Goal: Task Accomplishment & Management: Complete application form

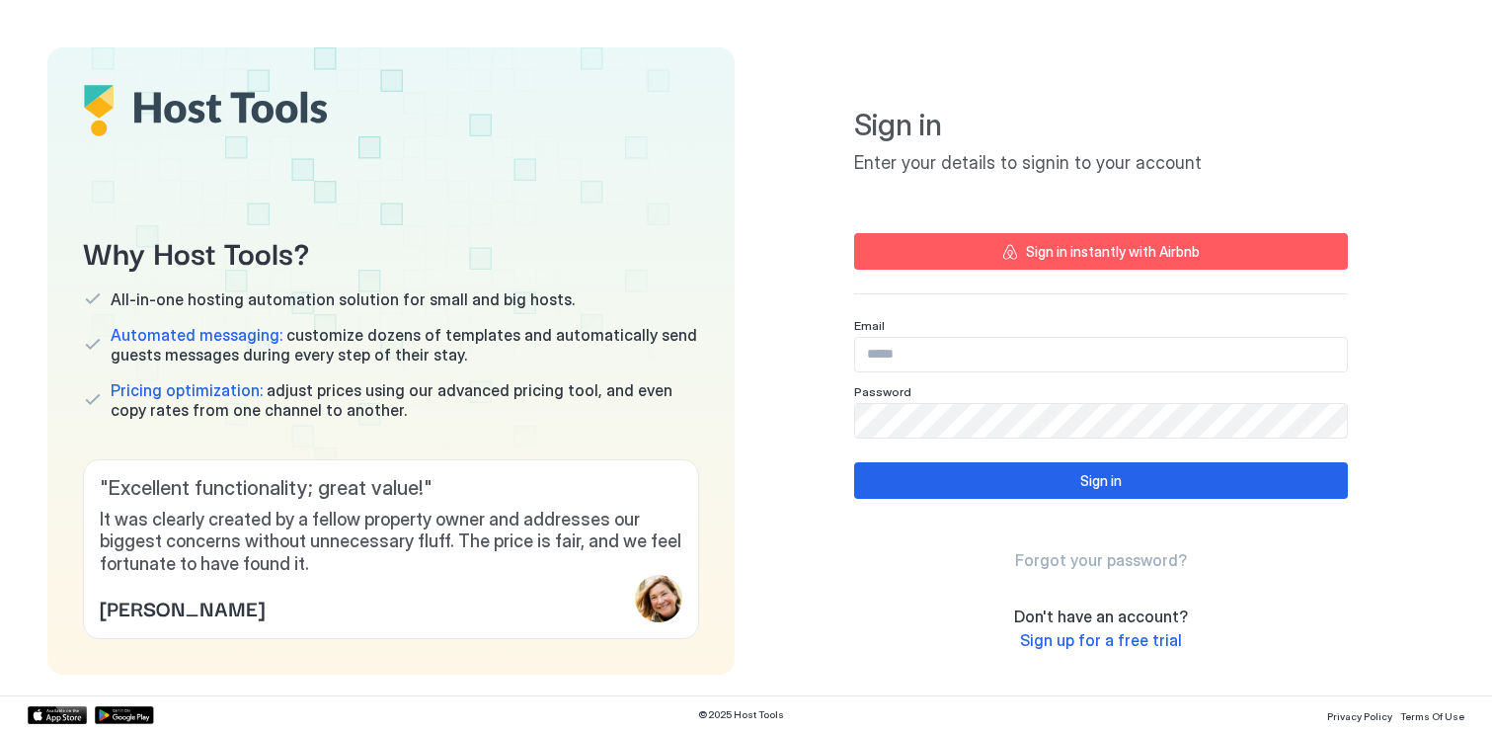
click at [1128, 639] on span "Sign up for a free trial" at bounding box center [1101, 640] width 162 height 20
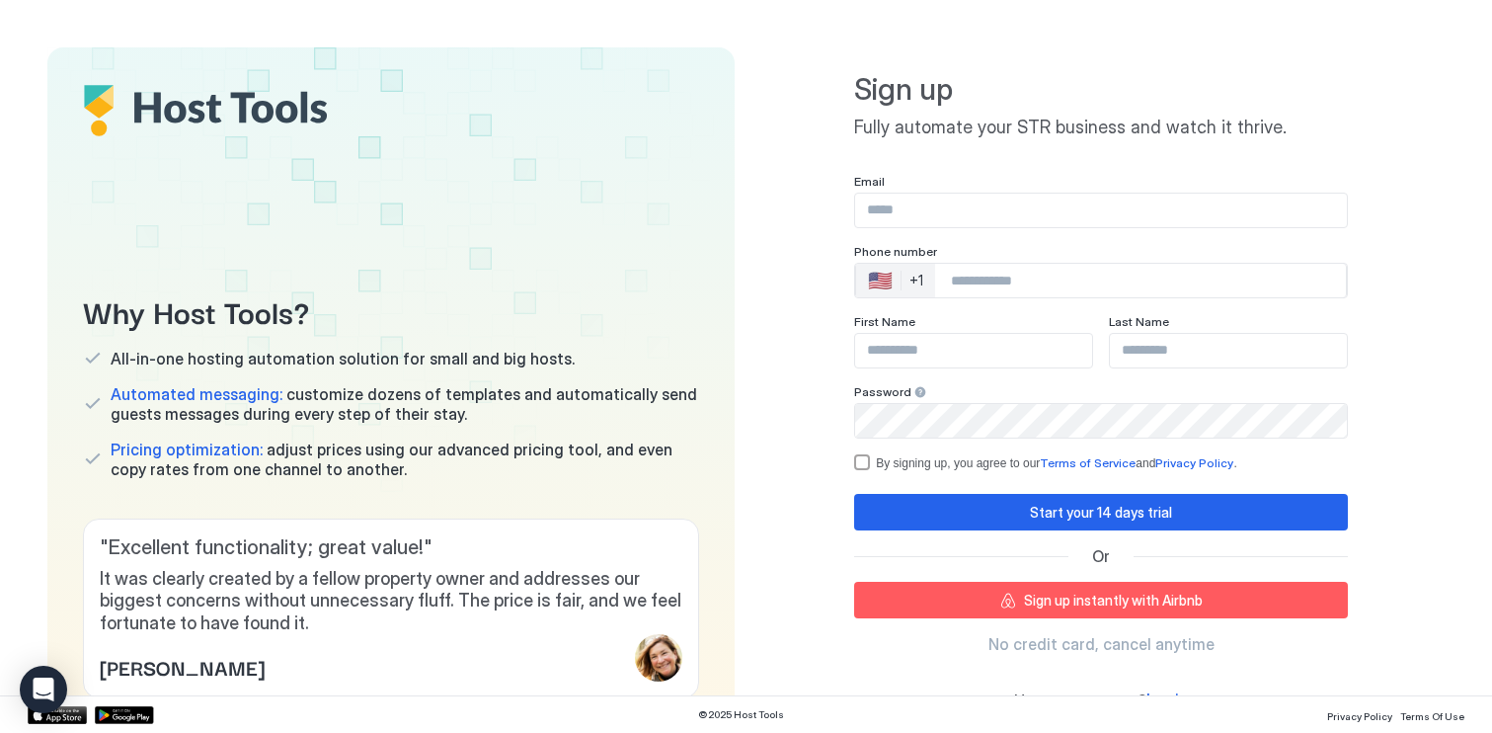
click at [920, 219] on input "Input Field" at bounding box center [1101, 211] width 492 height 34
type input "**********"
click at [869, 279] on div "🇺🇸" at bounding box center [880, 281] width 25 height 24
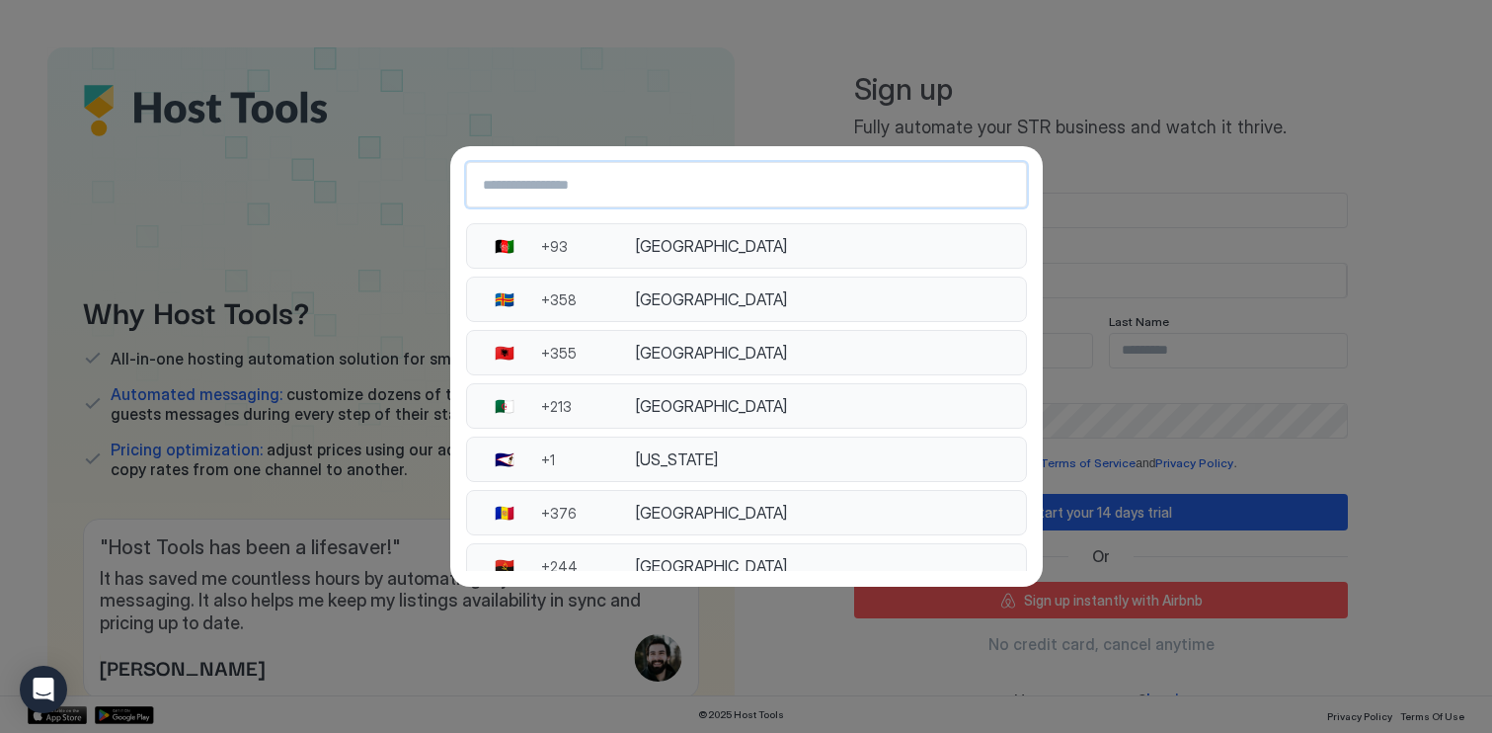
click at [609, 168] on input "Country Select Search Input" at bounding box center [746, 185] width 559 height 36
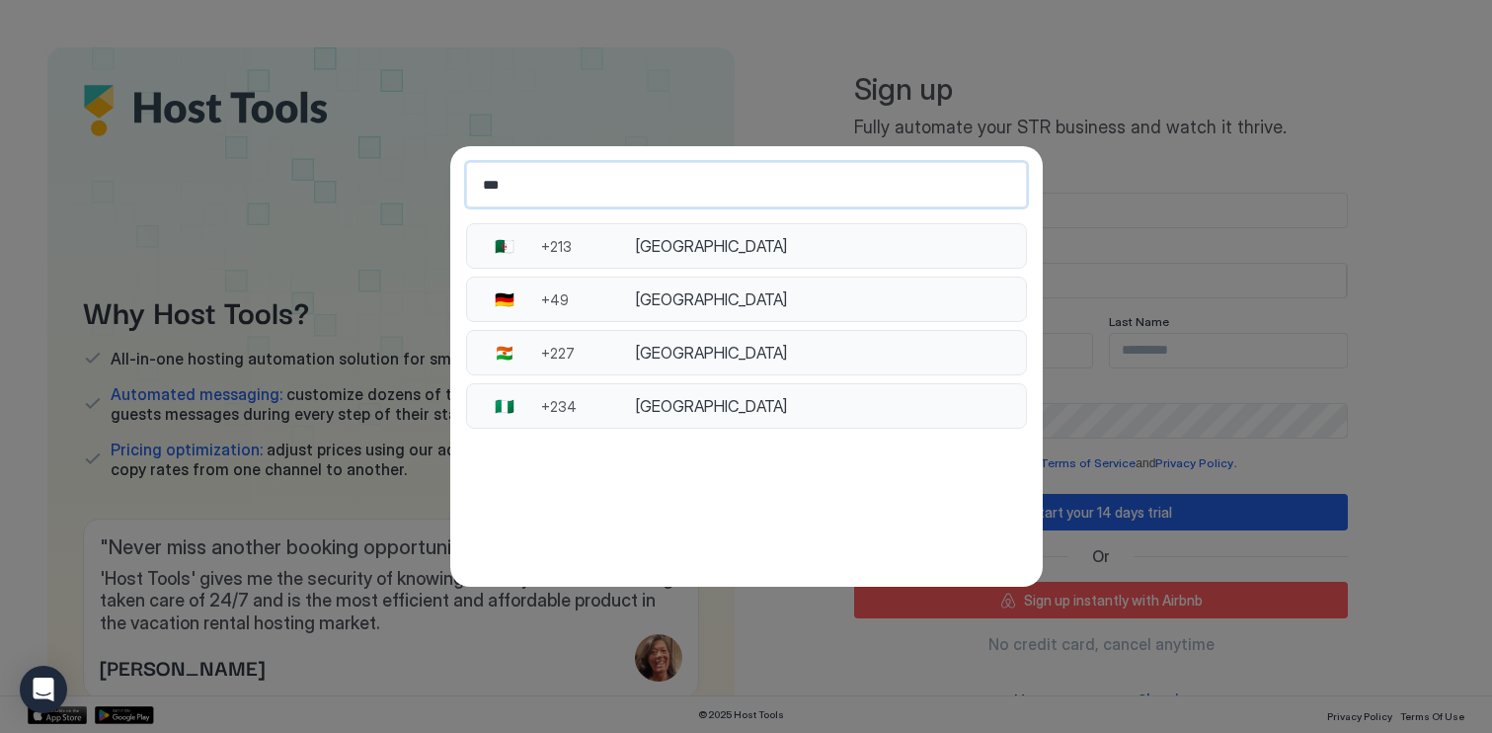
type input "***"
click at [815, 297] on div "Germany" at bounding box center [824, 299] width 378 height 20
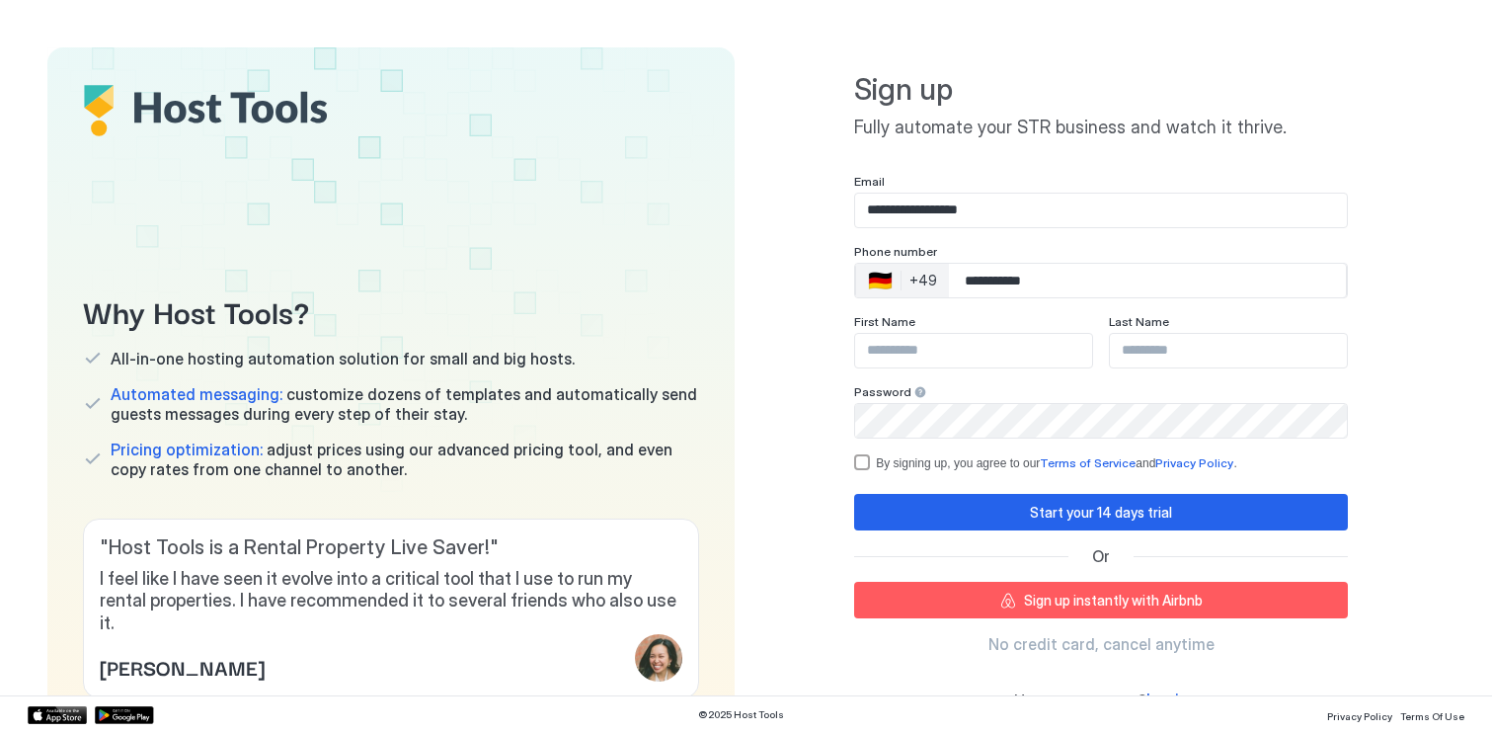
type input "**********"
type input "*"
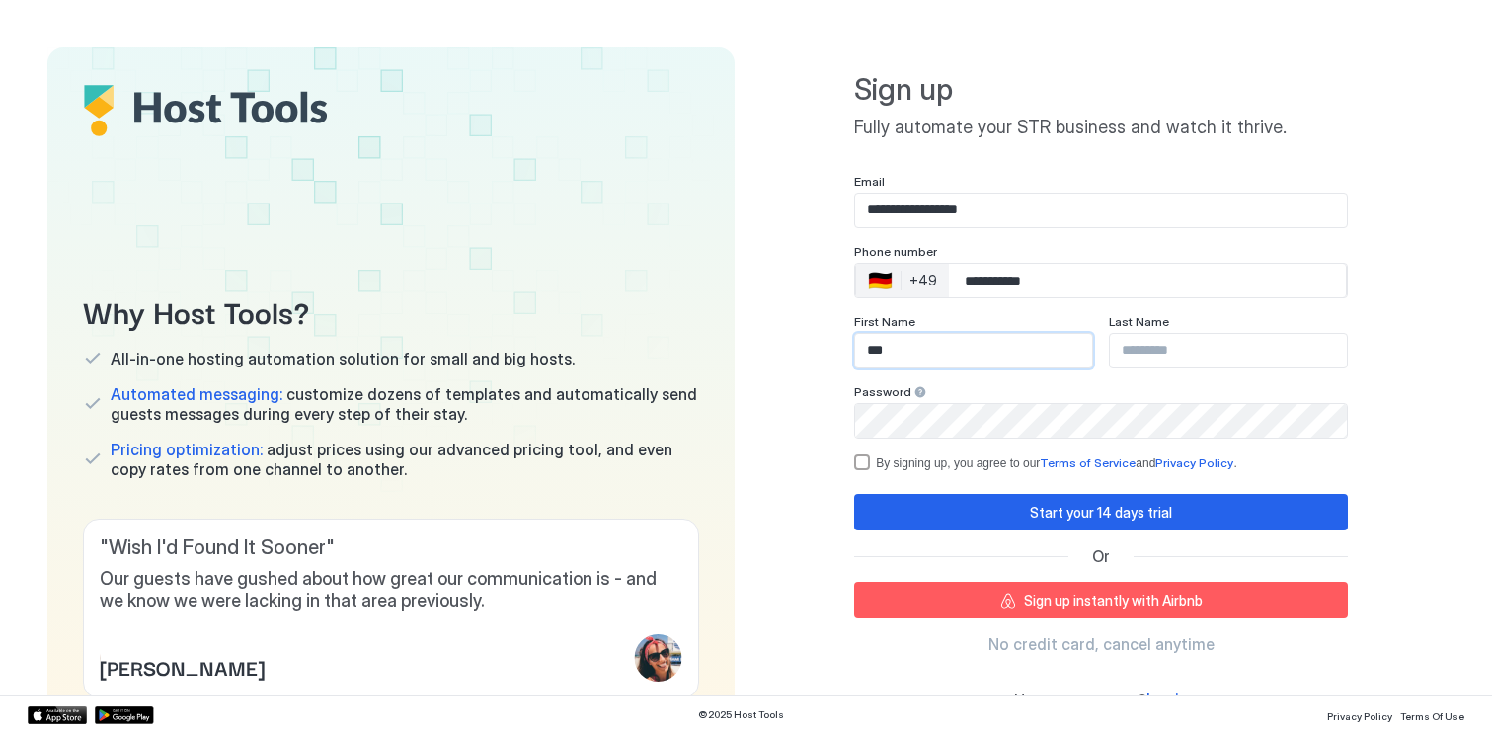
type input "***"
type input "********"
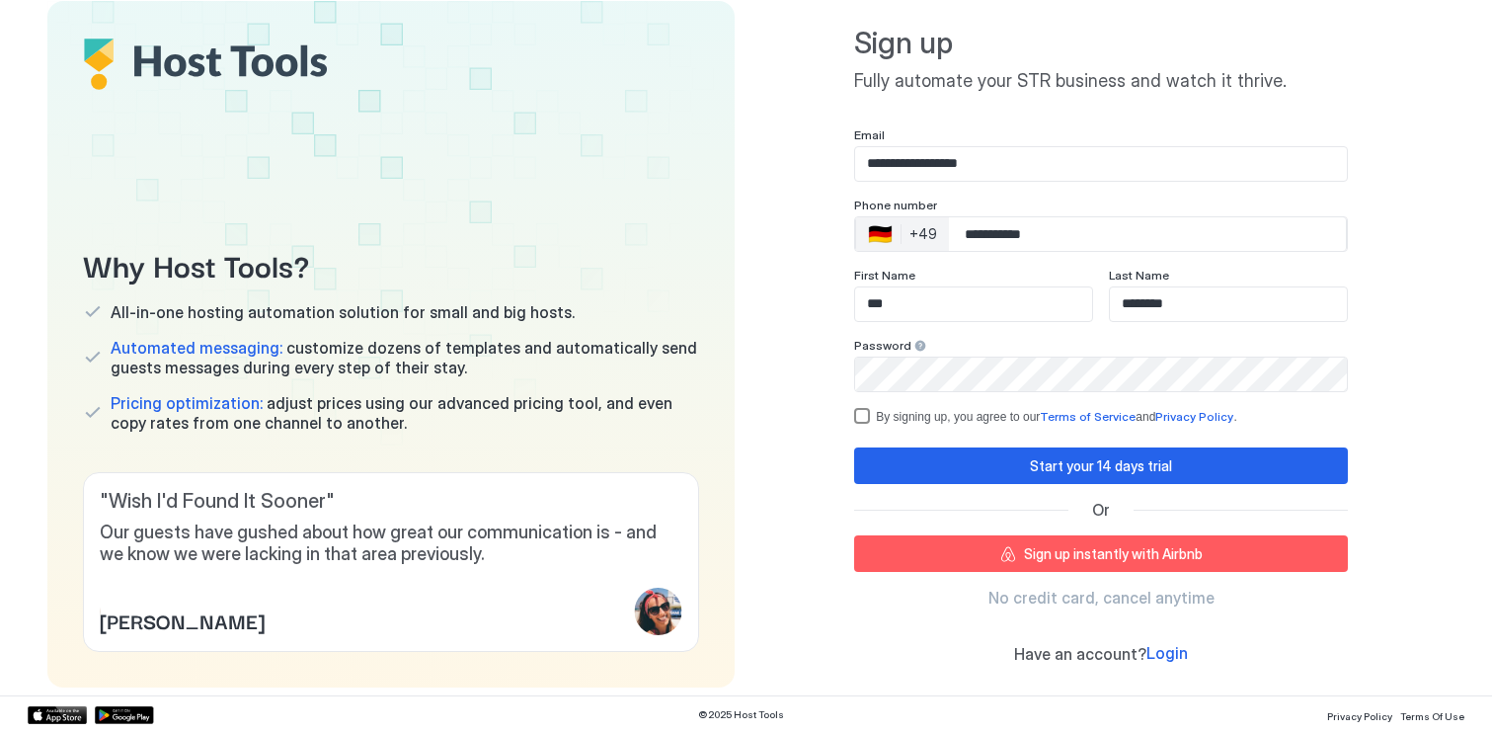
click at [865, 412] on div "termsPrivacy" at bounding box center [862, 416] width 16 height 16
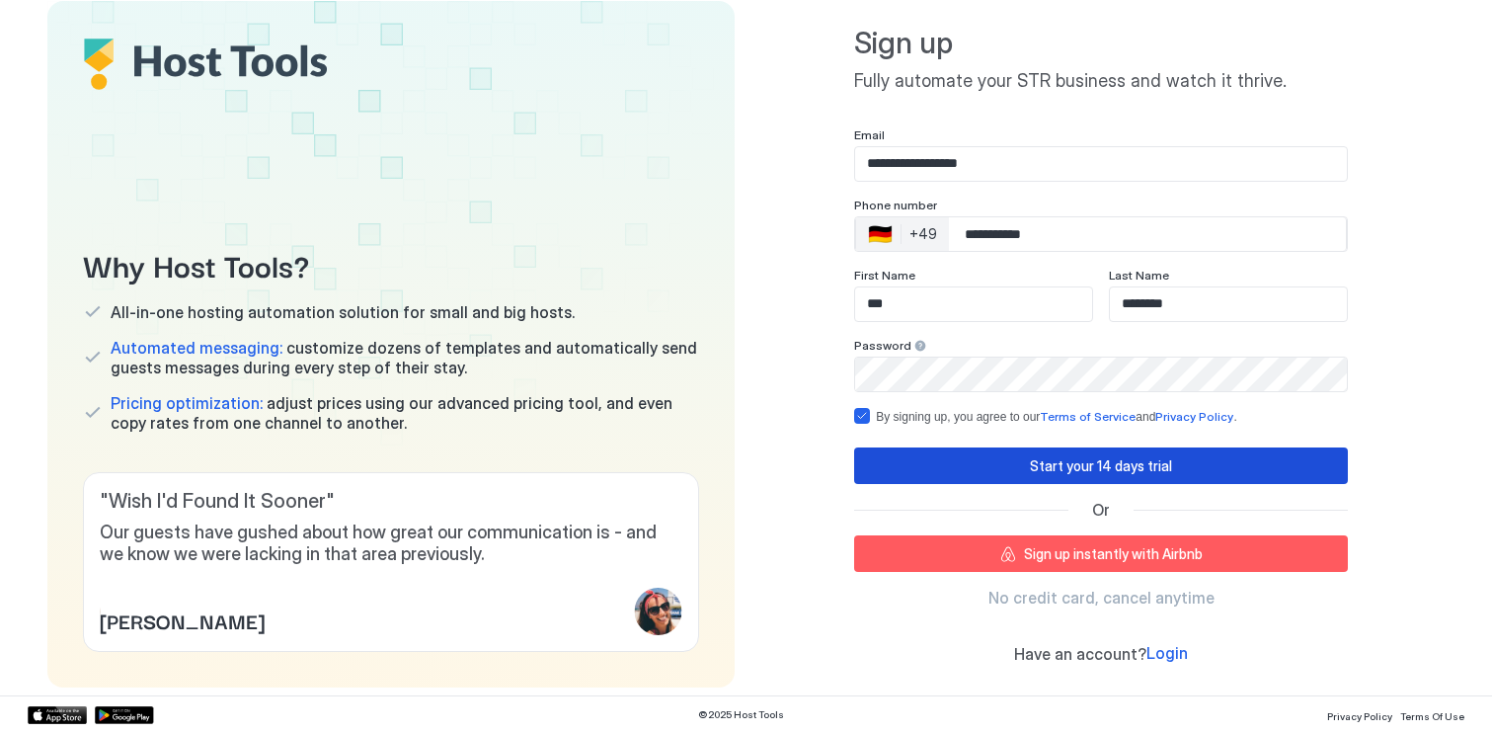
click at [1029, 476] on button "Start your 14 days trial" at bounding box center [1101, 465] width 494 height 37
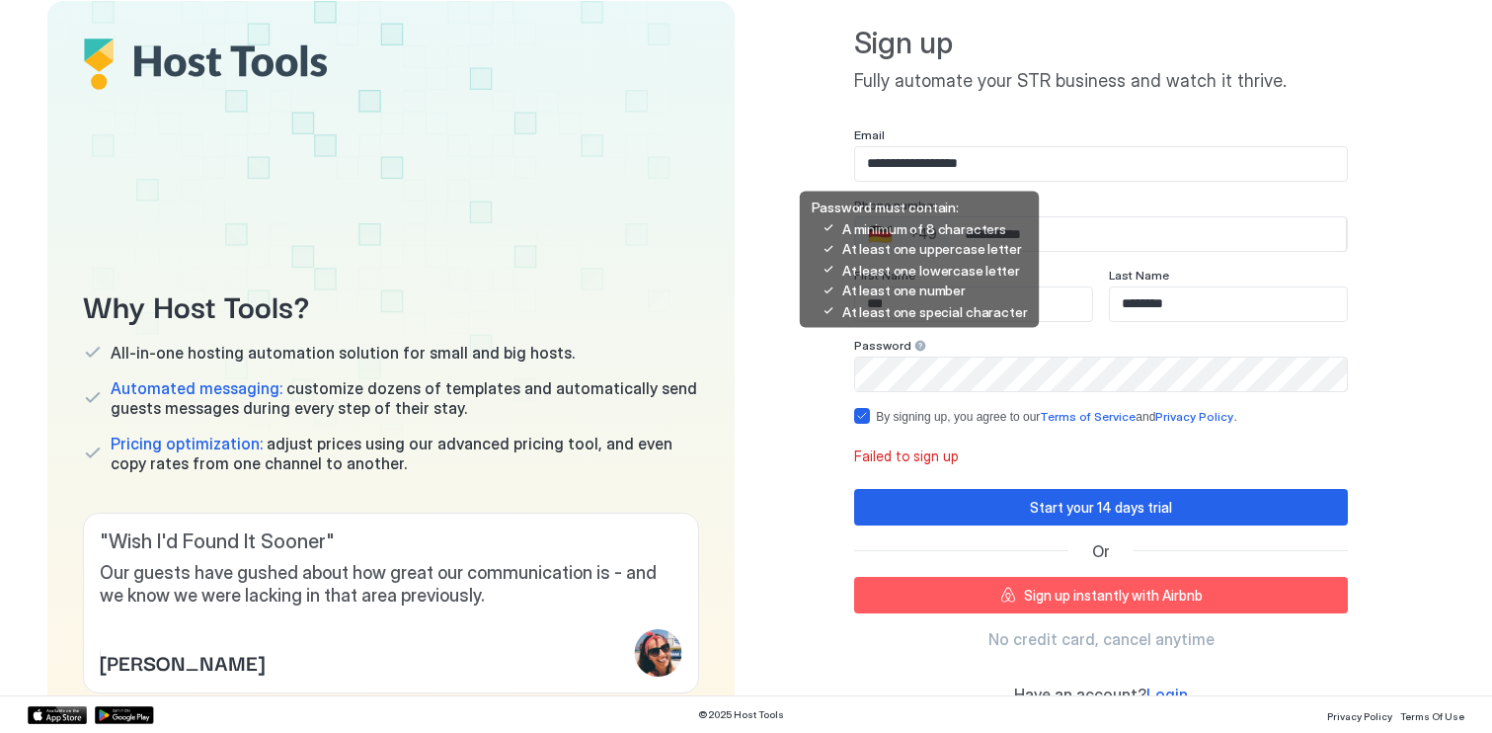
click at [915, 341] on div at bounding box center [920, 346] width 14 height 14
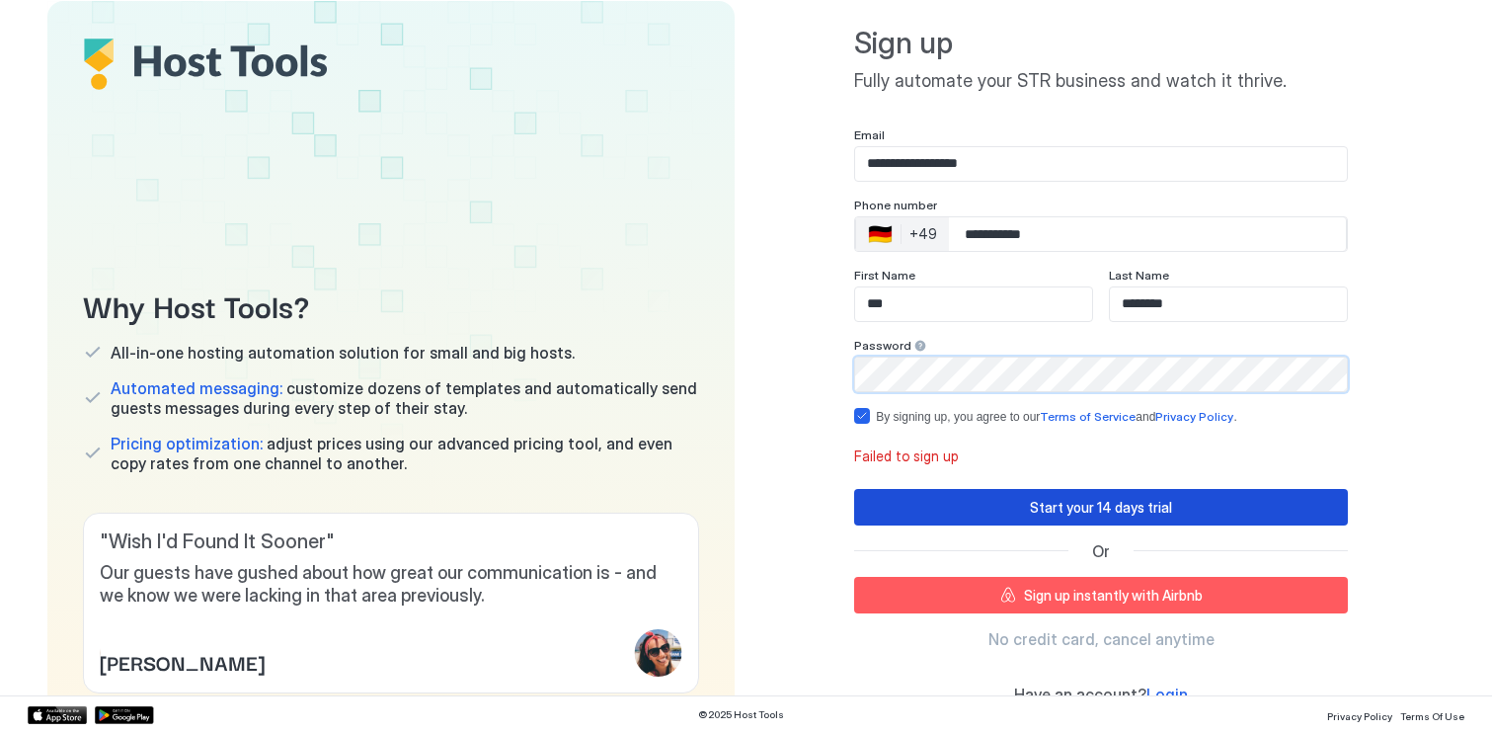
click at [1063, 508] on div "Start your 14 days trial" at bounding box center [1101, 507] width 142 height 21
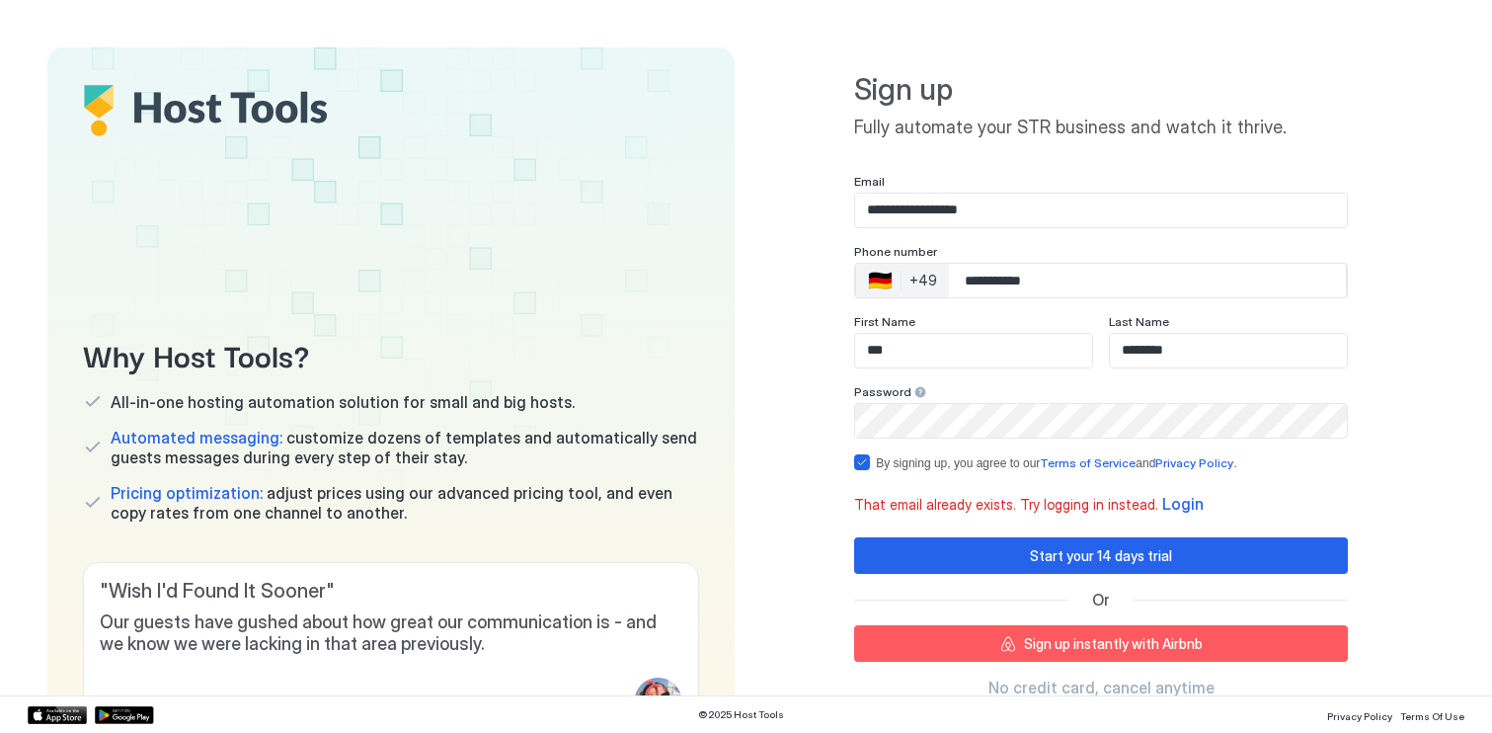
scroll to position [129, 0]
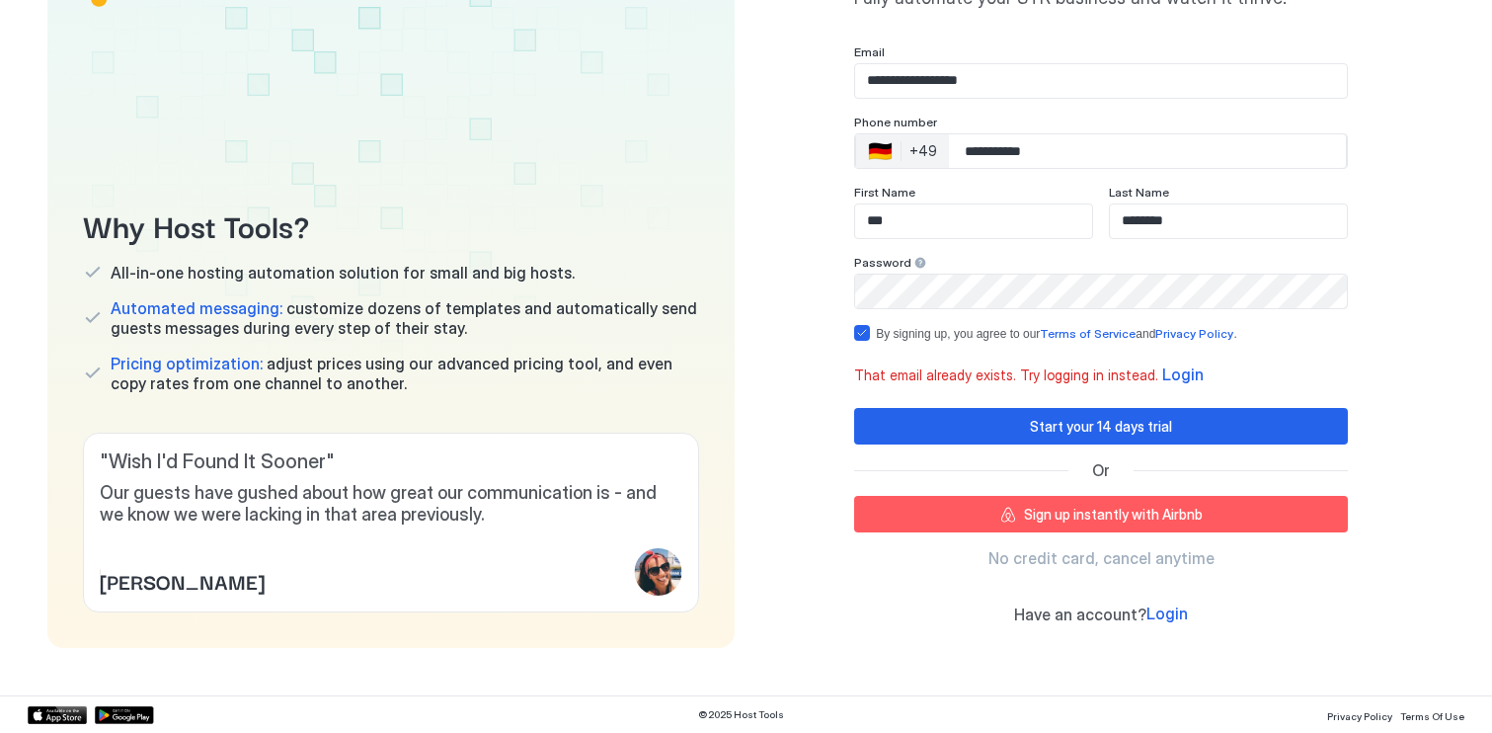
click at [1162, 371] on span "Login" at bounding box center [1182, 374] width 41 height 20
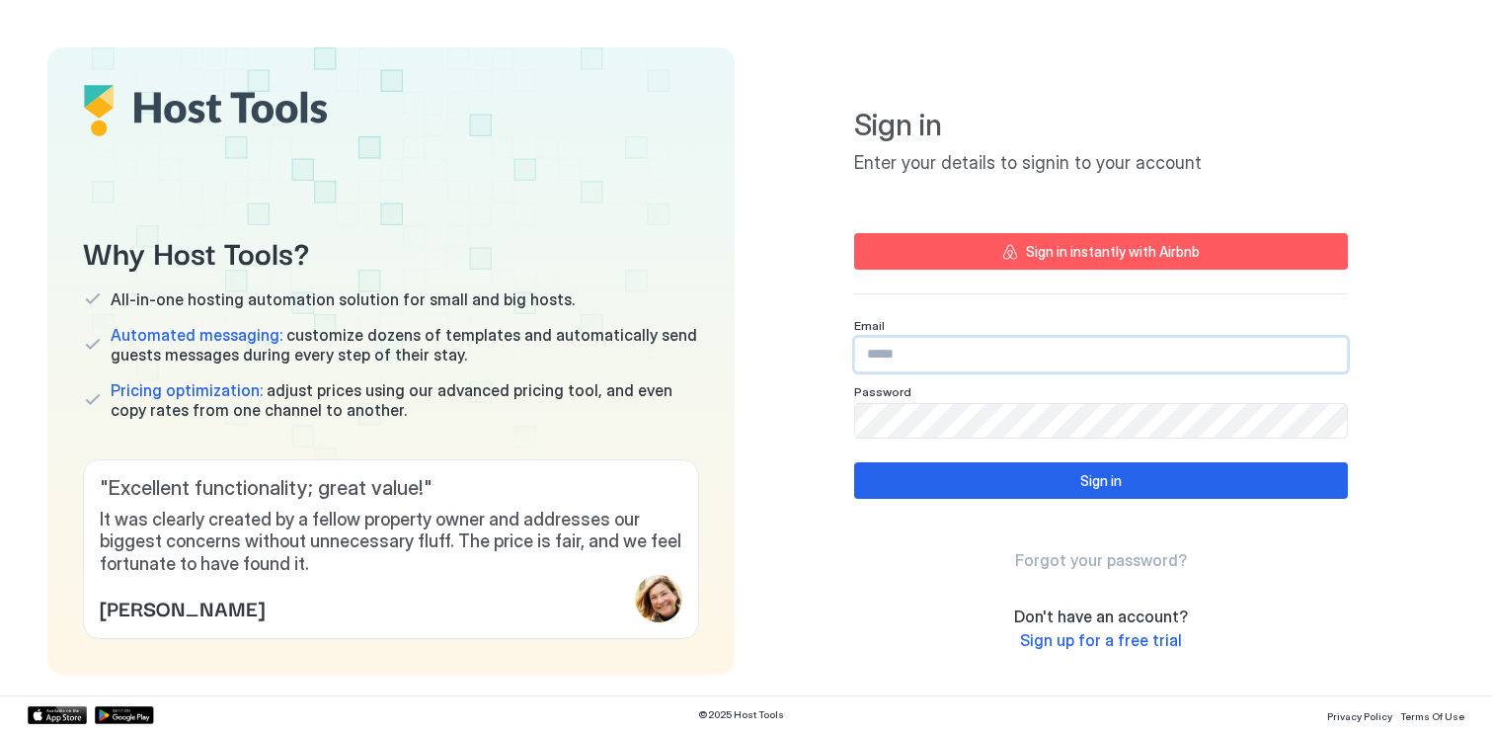
click at [1021, 361] on input "Input Field" at bounding box center [1101, 355] width 492 height 34
paste input "*********"
click at [942, 442] on div "Sign in Enter your details to signin to your account Sign in instantly with Air…" at bounding box center [1101, 321] width 494 height 500
click at [958, 363] on input "*********" at bounding box center [1101, 355] width 492 height 34
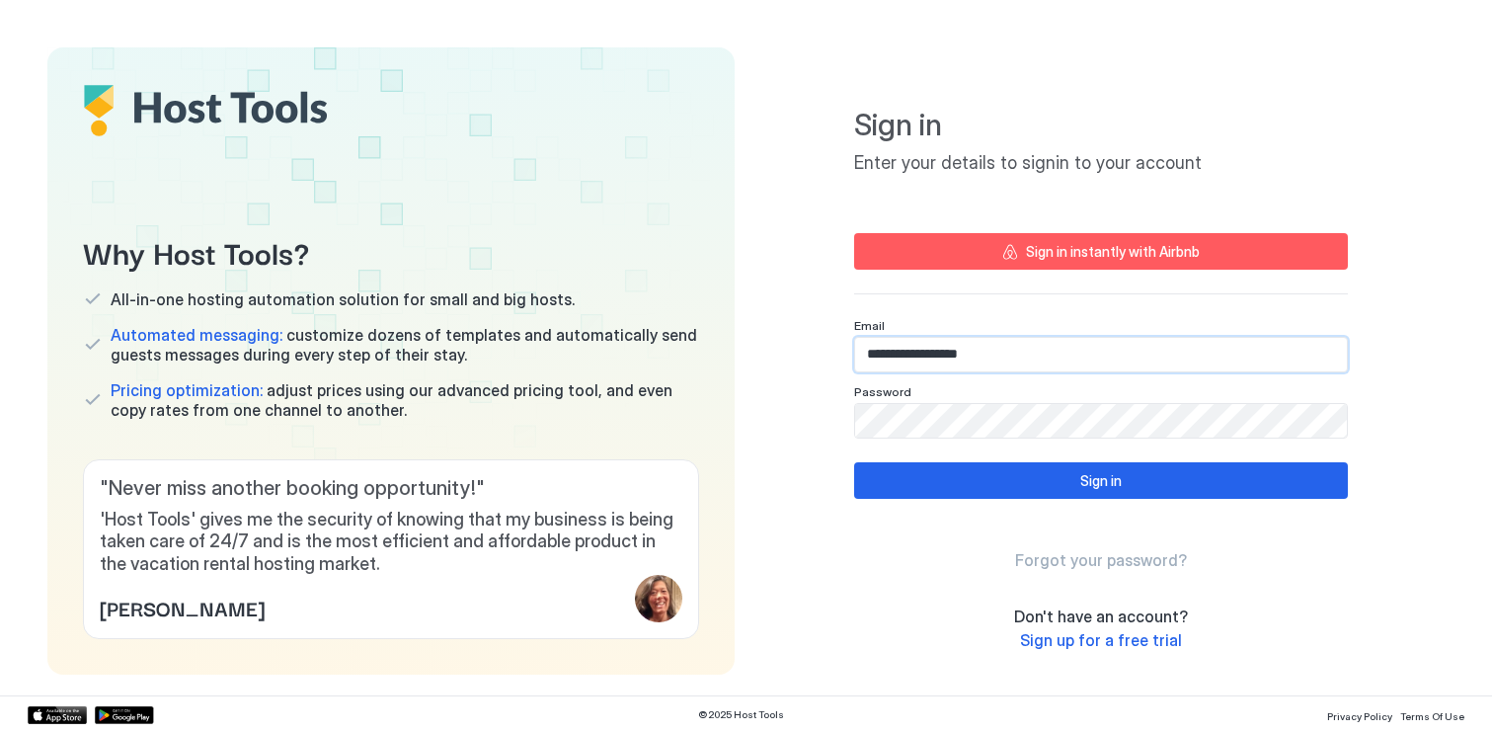
type input "**********"
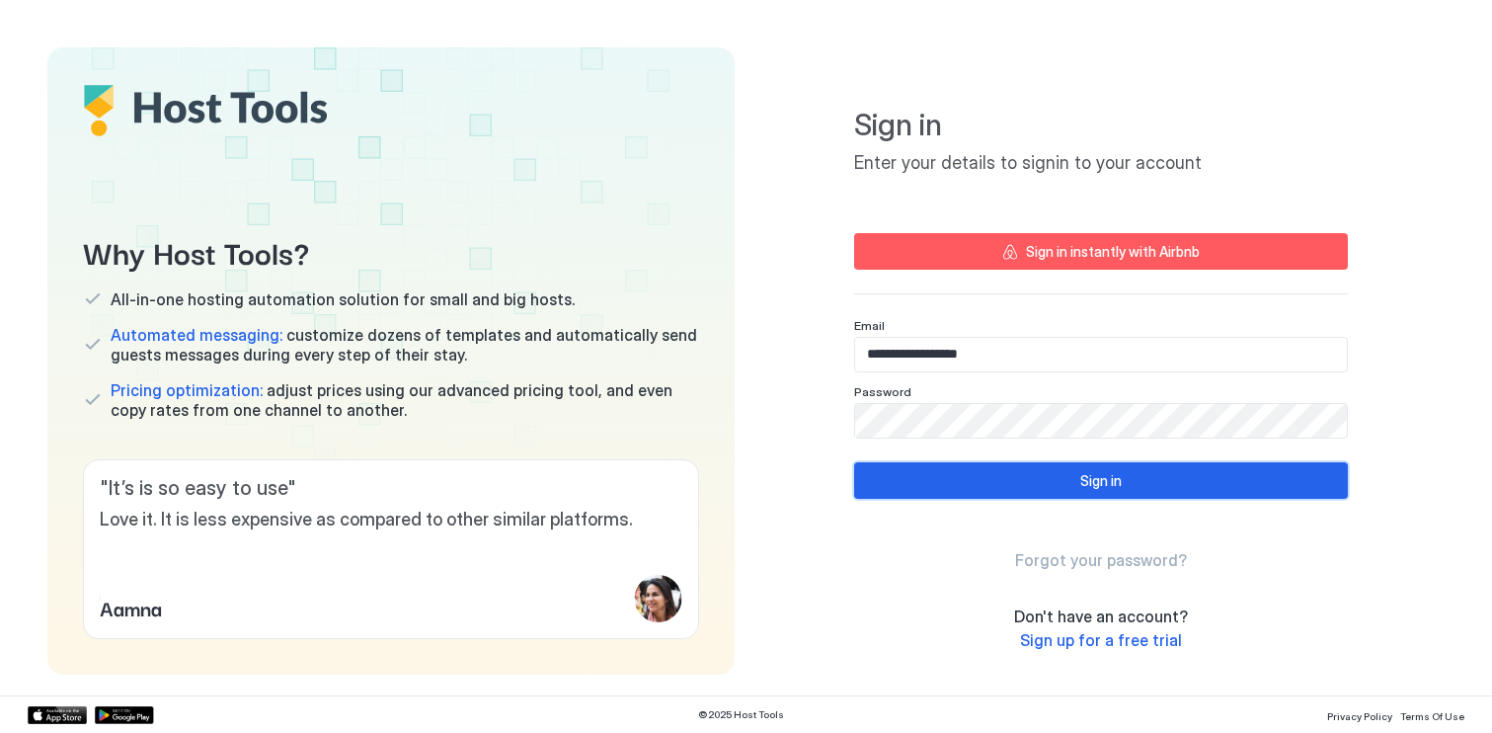
click at [1161, 462] on button "Sign in" at bounding box center [1101, 480] width 494 height 37
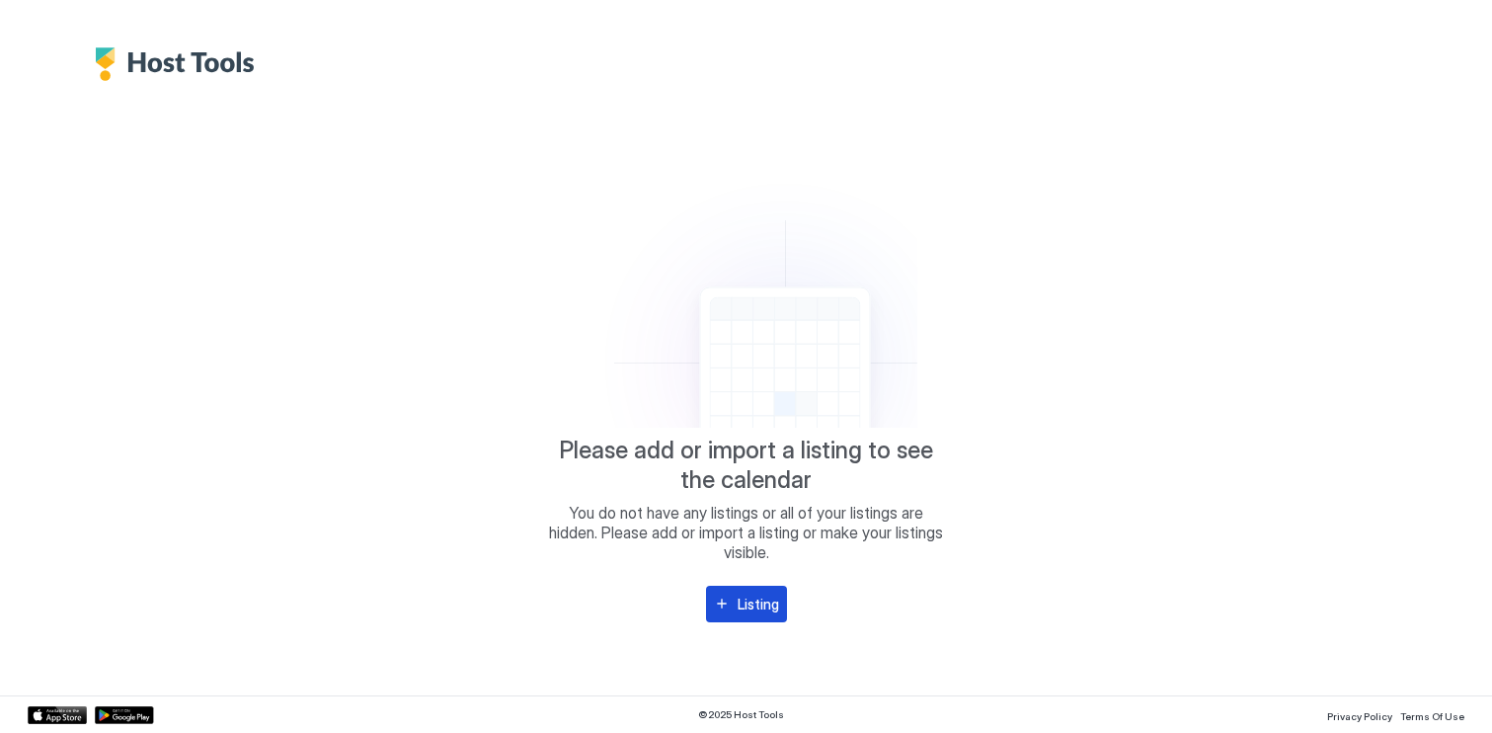
click at [779, 604] on button "Listing" at bounding box center [746, 604] width 81 height 37
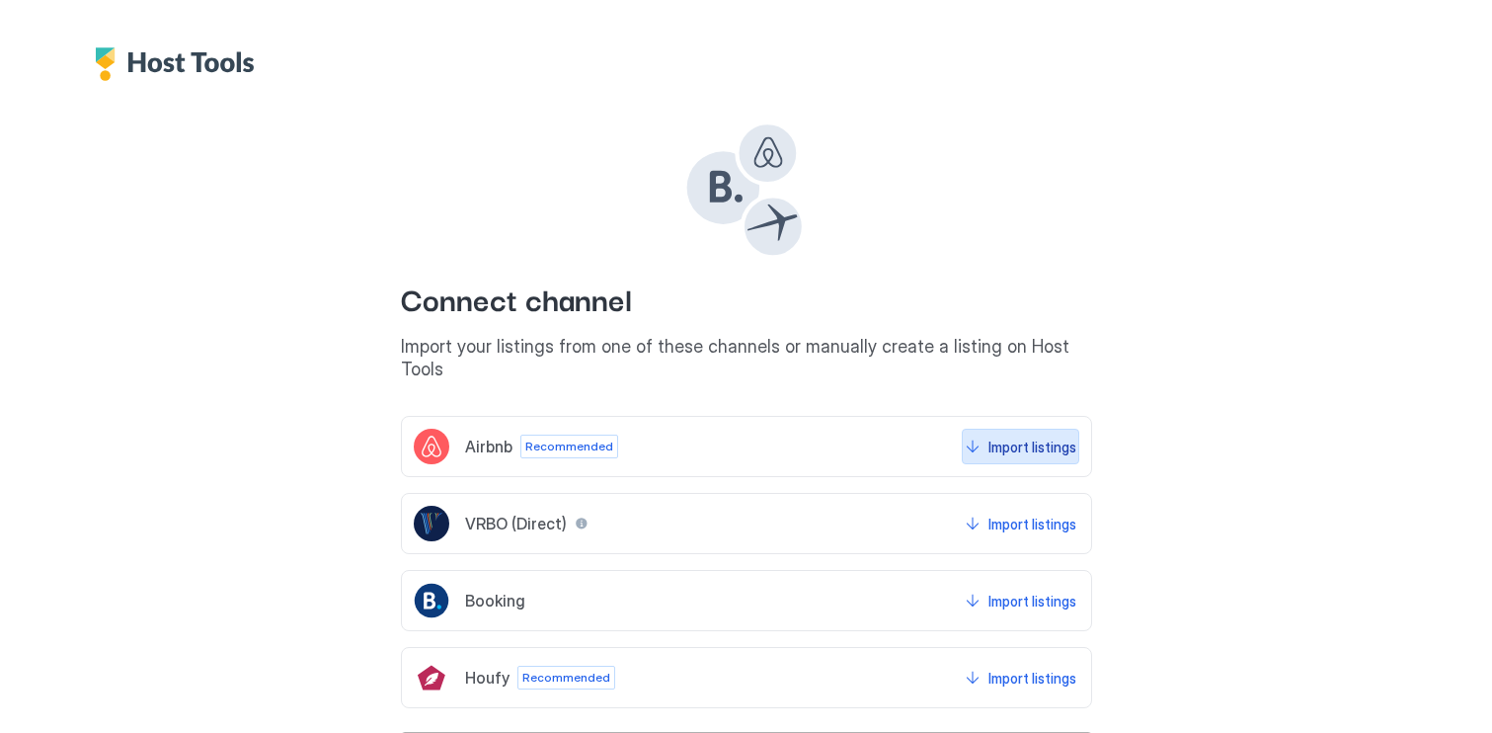
click at [1042, 436] on div "Import listings" at bounding box center [1032, 446] width 88 height 21
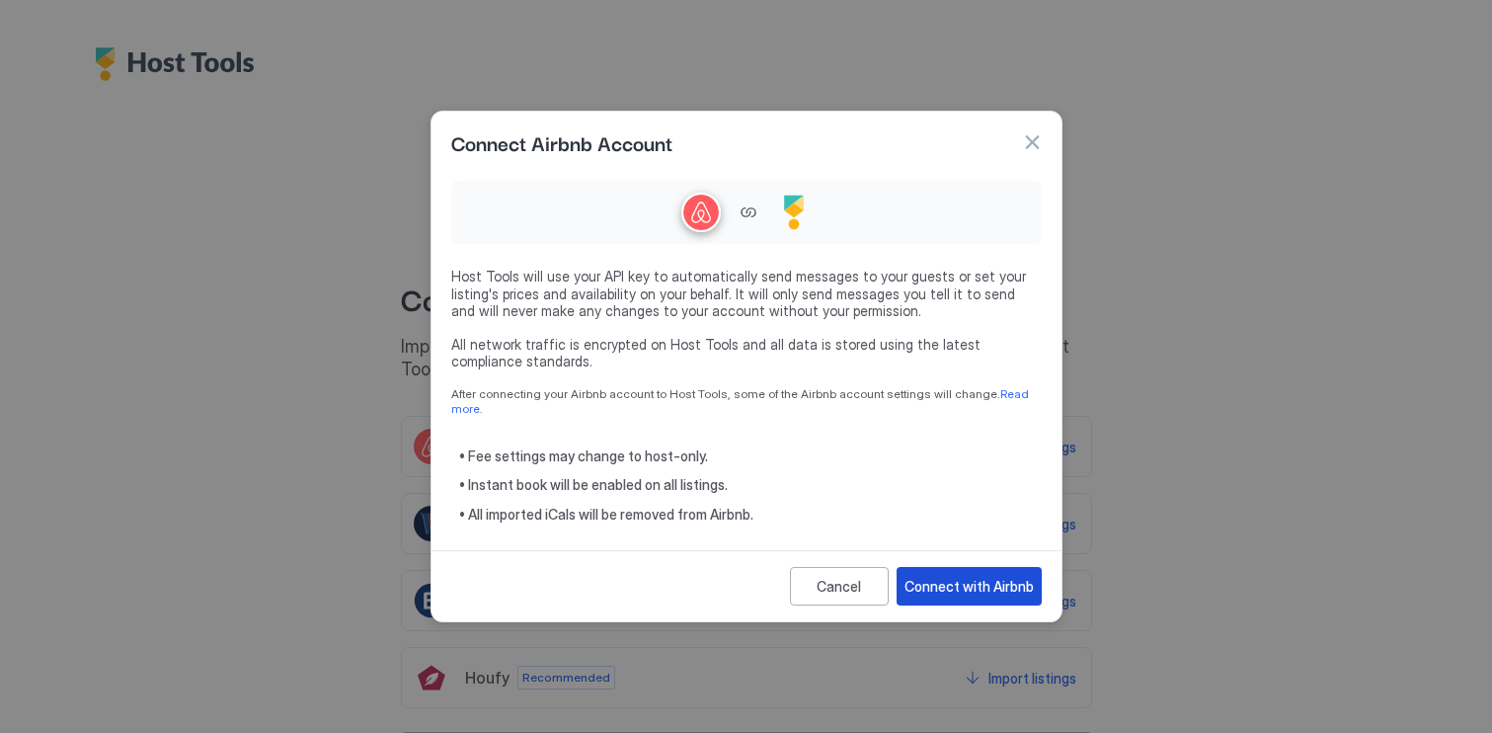
click at [975, 576] on div "Connect with Airbnb" at bounding box center [969, 586] width 129 height 21
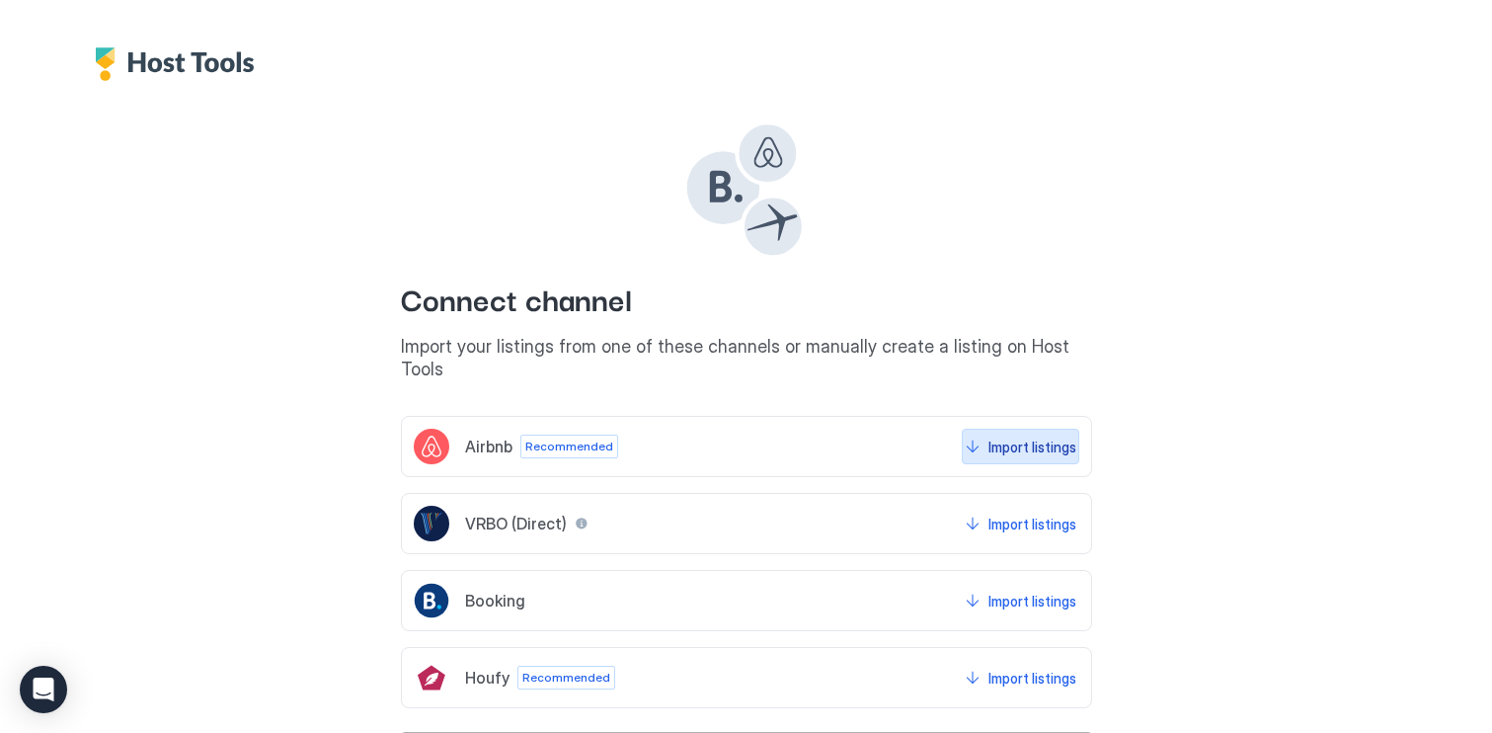
click at [1039, 436] on div "Import listings" at bounding box center [1032, 446] width 88 height 21
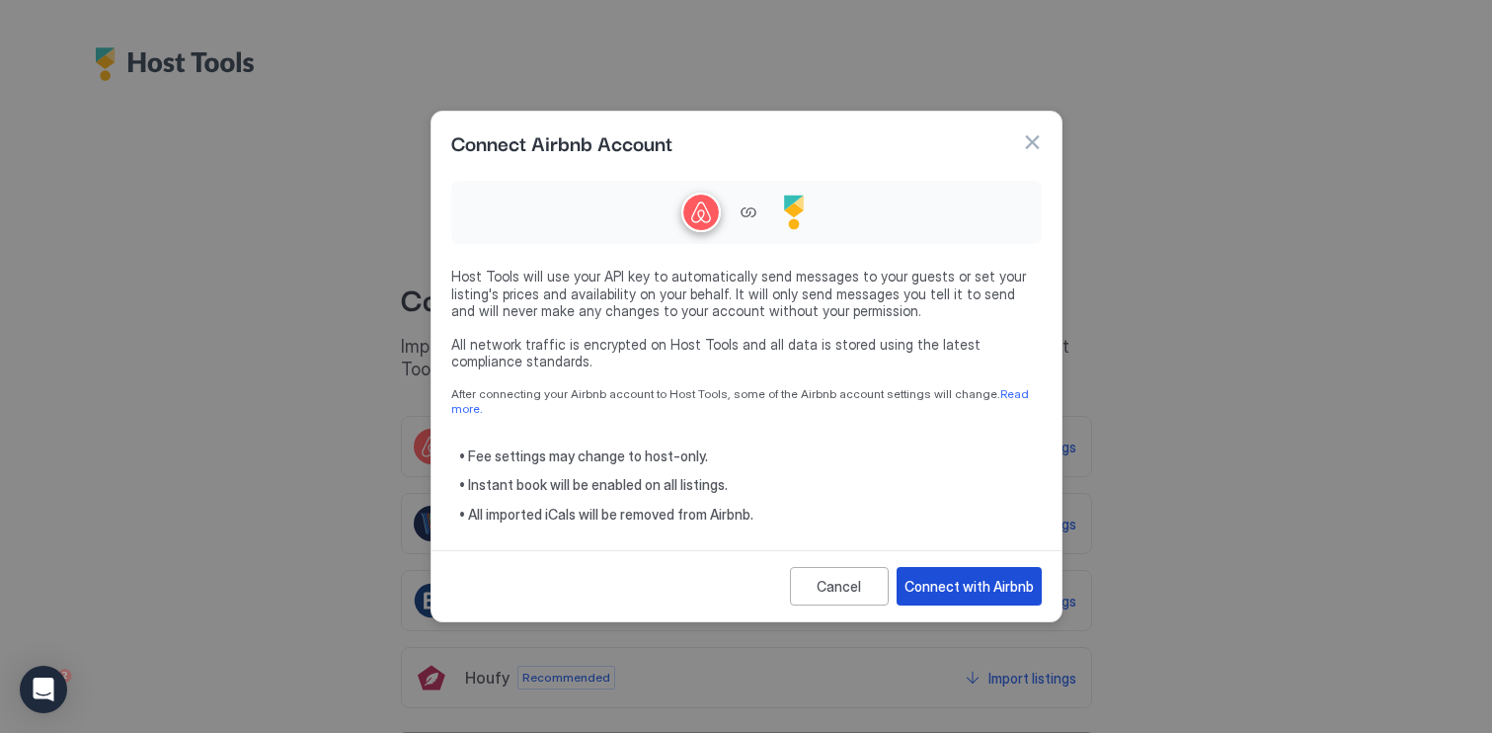
click at [1019, 590] on button "Connect with Airbnb" at bounding box center [969, 586] width 145 height 39
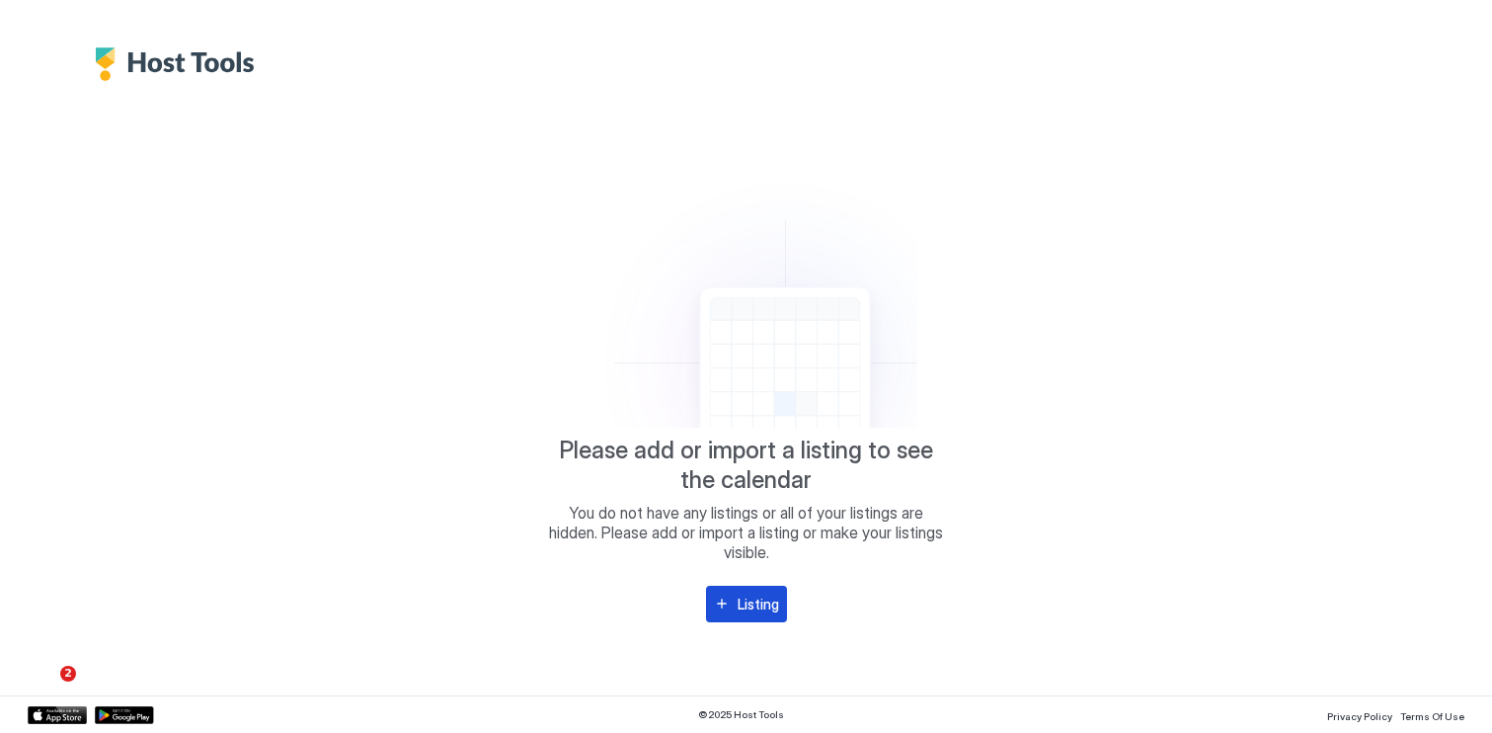
click at [756, 607] on div "Listing" at bounding box center [758, 603] width 41 height 21
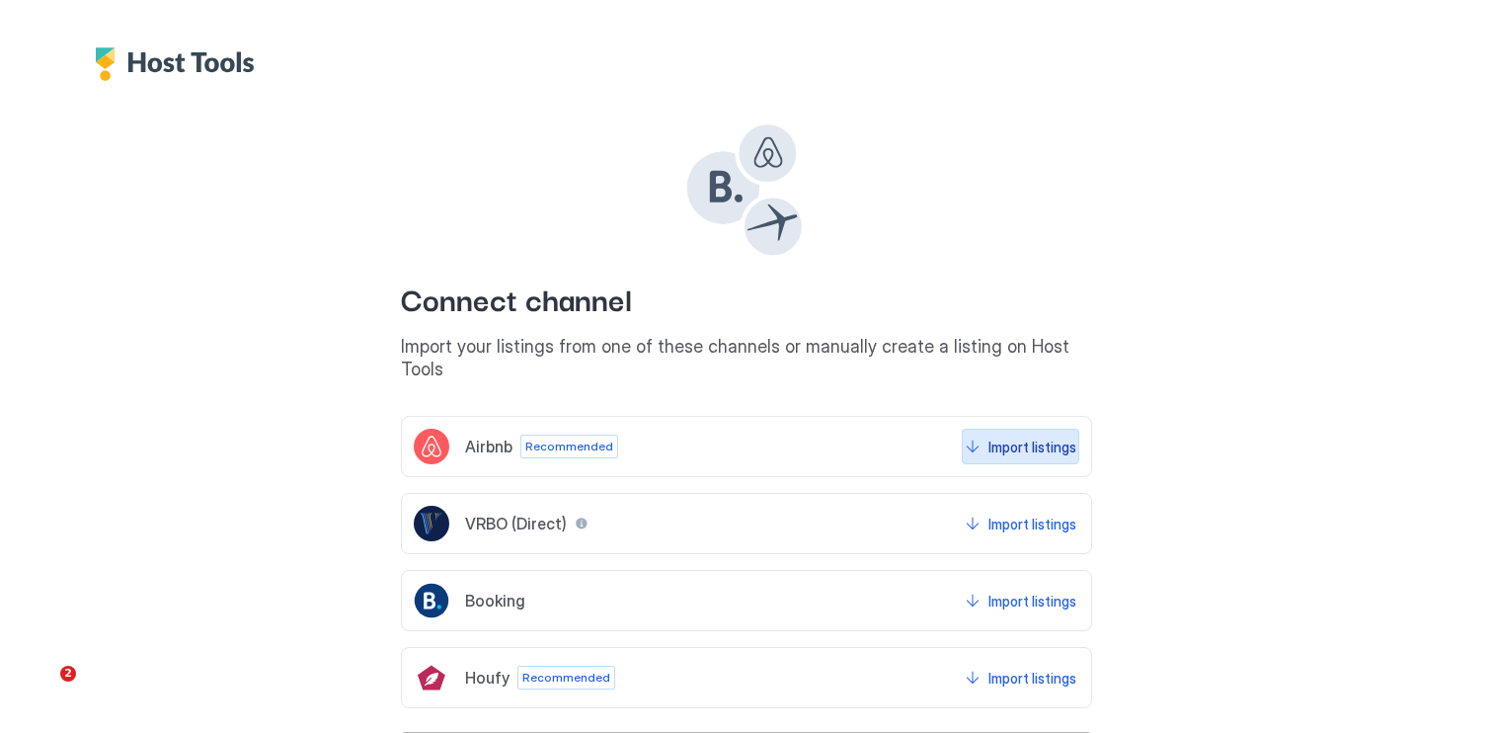
click at [1053, 429] on button "Import listings" at bounding box center [1021, 447] width 118 height 36
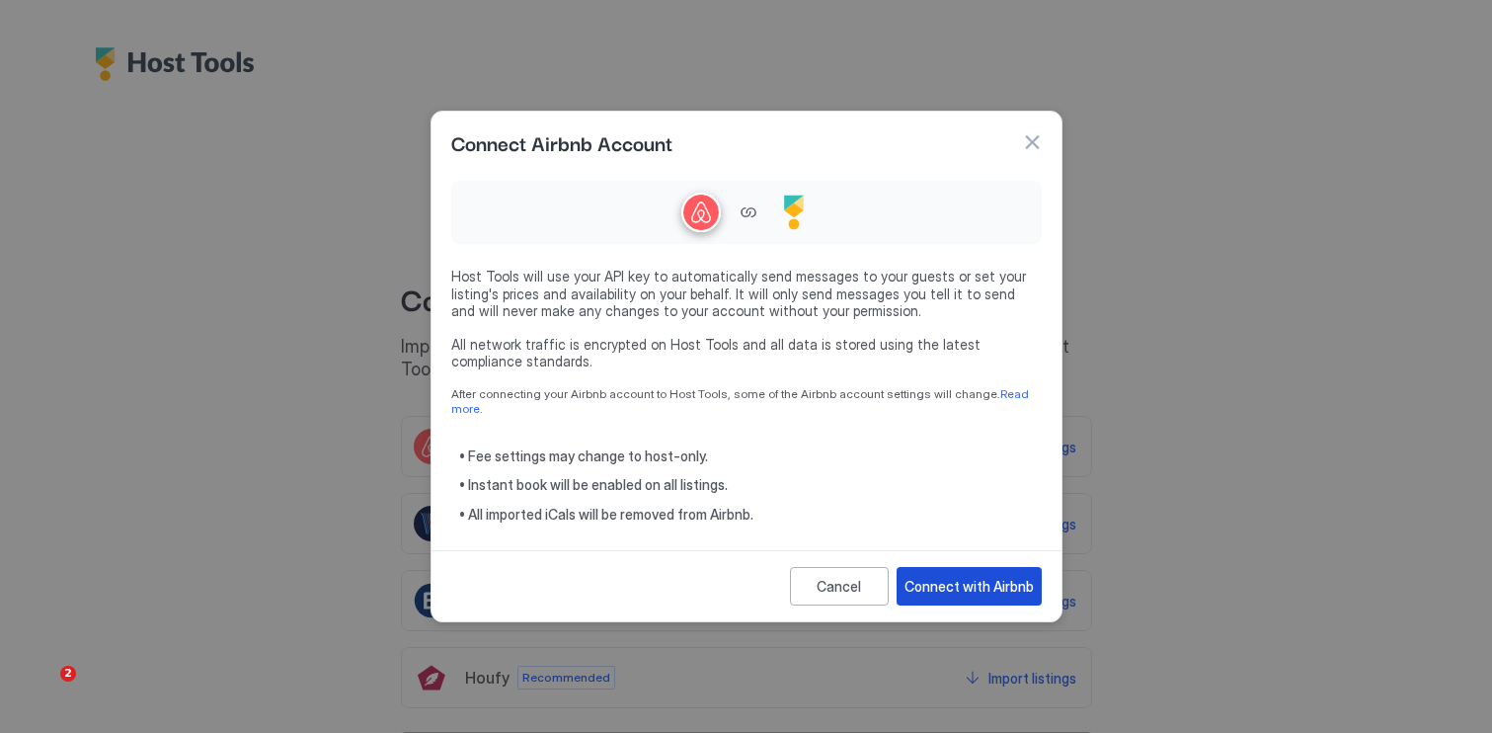
click at [971, 582] on div "Connect with Airbnb" at bounding box center [969, 586] width 129 height 21
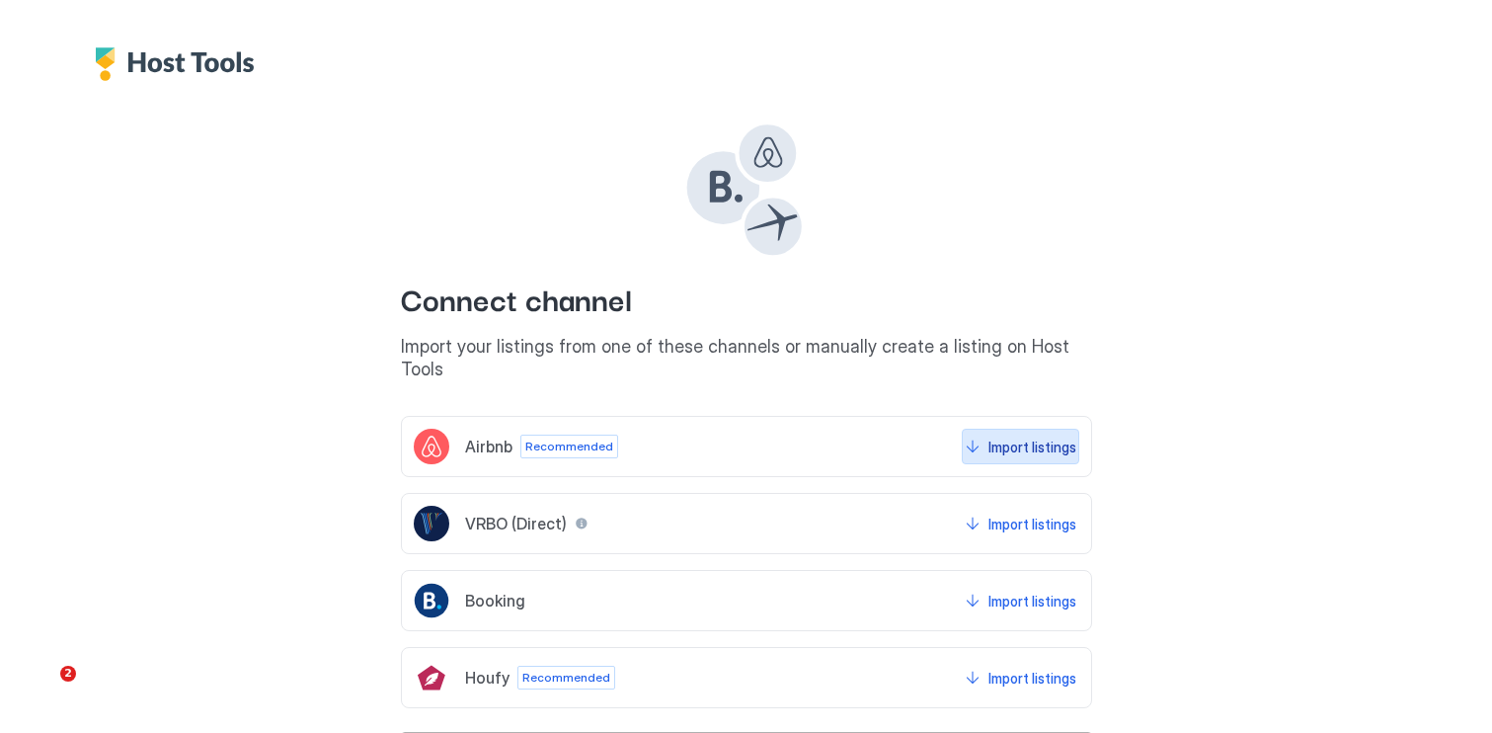
click at [1038, 436] on div "Import listings" at bounding box center [1032, 446] width 88 height 21
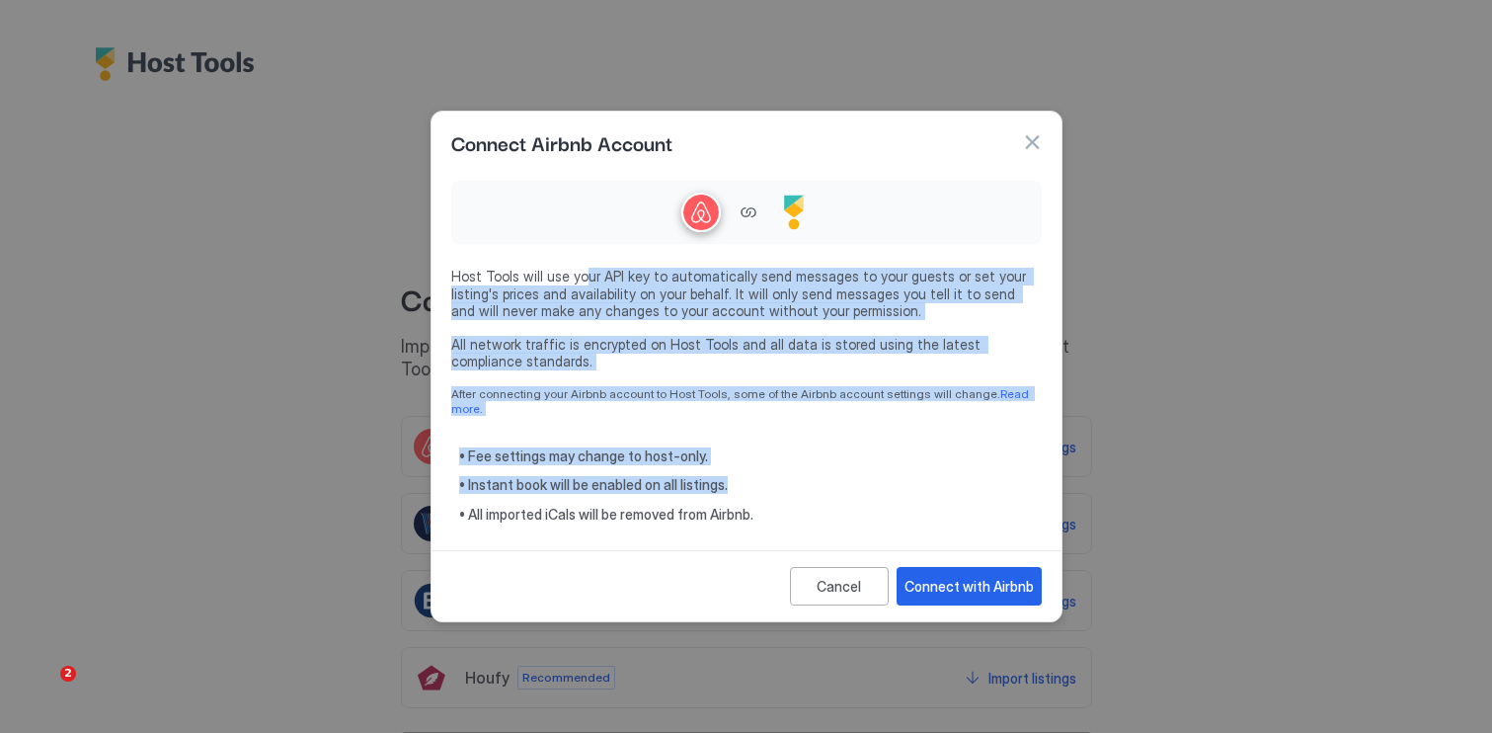
drag, startPoint x: 579, startPoint y: 287, endPoint x: 772, endPoint y: 474, distance: 268.9
click at [773, 475] on div "Host Tools will use your API key to automatically send messages to your guests …" at bounding box center [746, 348] width 591 height 350
click at [772, 476] on span "• Instant book will be enabled on all listings." at bounding box center [750, 485] width 583 height 18
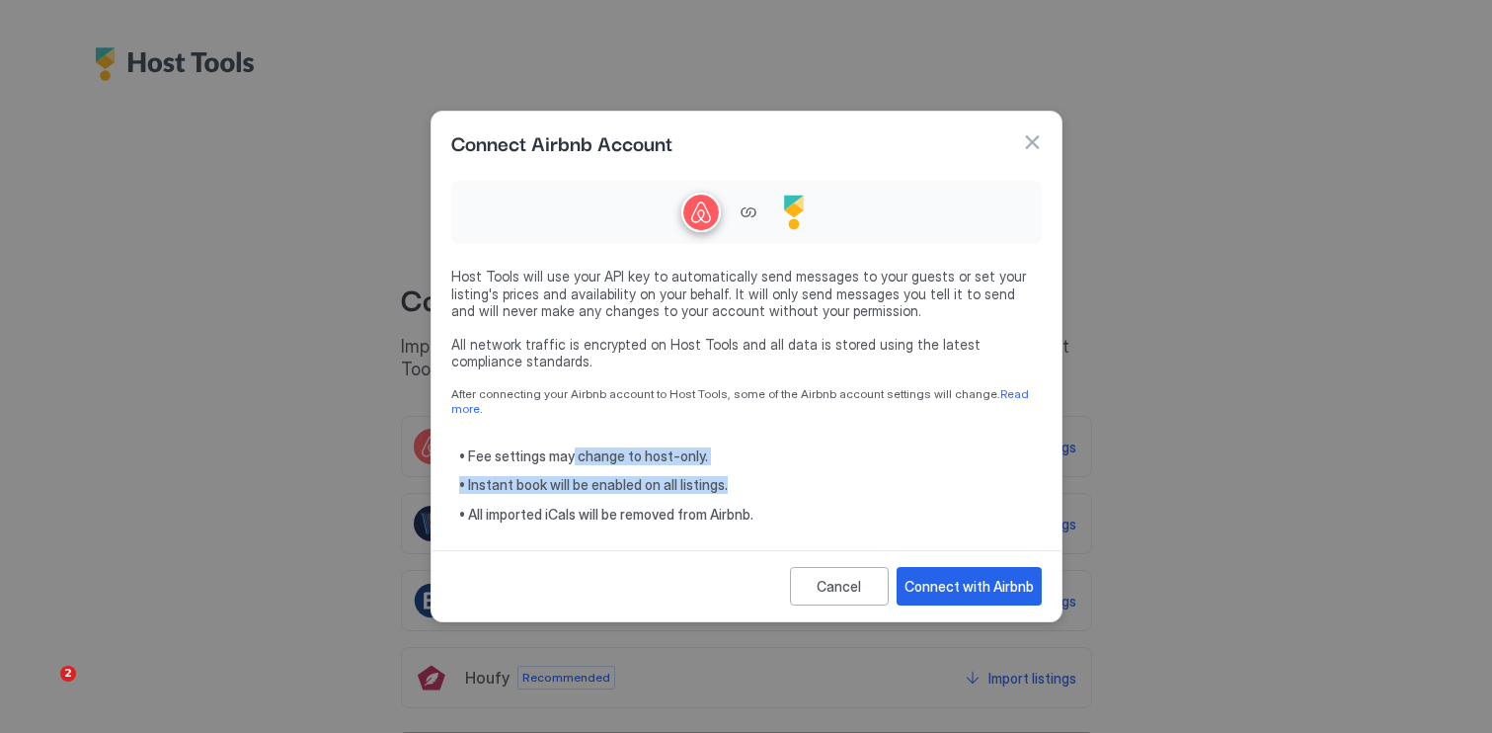
drag, startPoint x: 573, startPoint y: 446, endPoint x: 646, endPoint y: 486, distance: 83.1
click at [646, 486] on div "• Fee settings may change to host-only. • Instant book will be enabled on all l…" at bounding box center [750, 485] width 583 height 76
click at [746, 484] on span "• Instant book will be enabled on all listings." at bounding box center [750, 485] width 583 height 18
click at [988, 399] on link "Read more." at bounding box center [741, 401] width 581 height 30
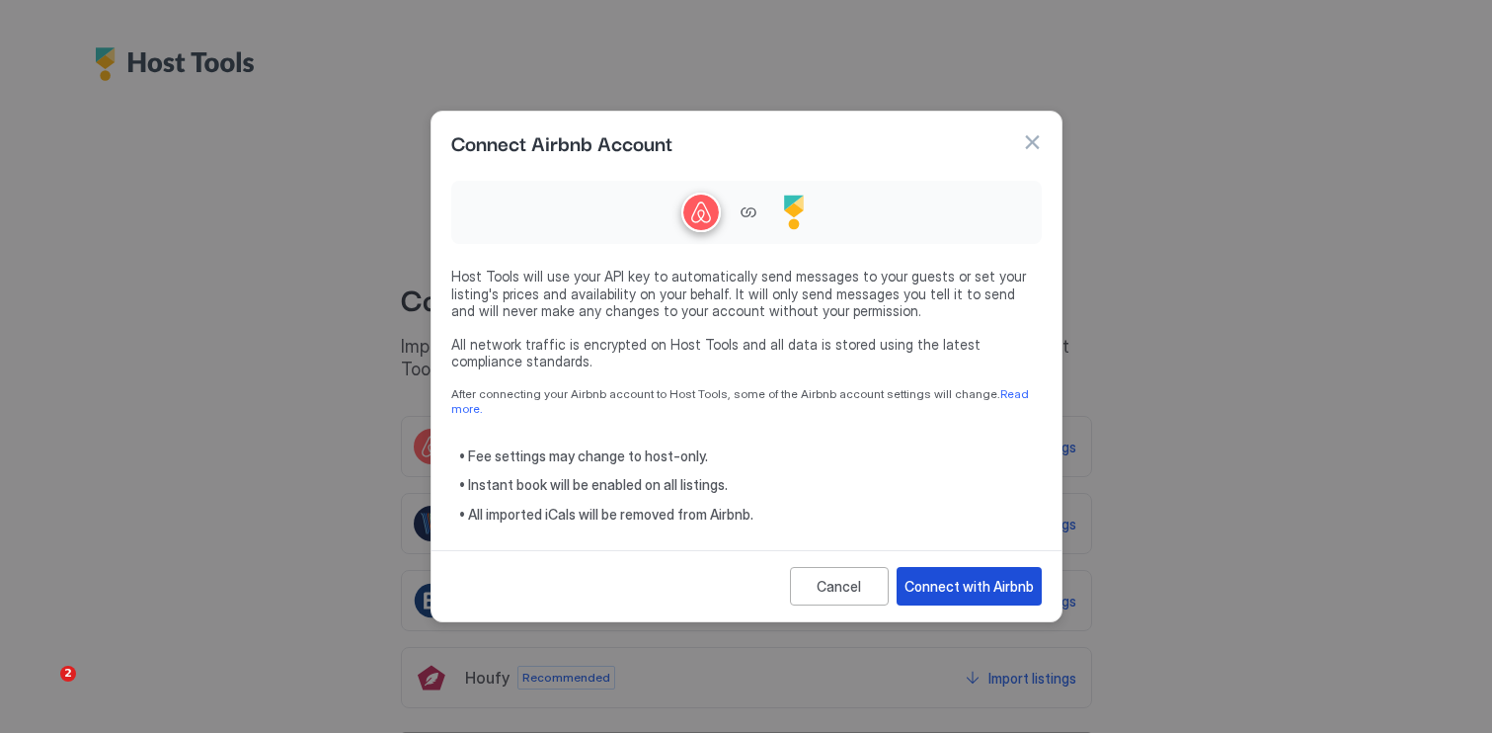
click at [1007, 580] on div "Connect with Airbnb" at bounding box center [969, 586] width 129 height 21
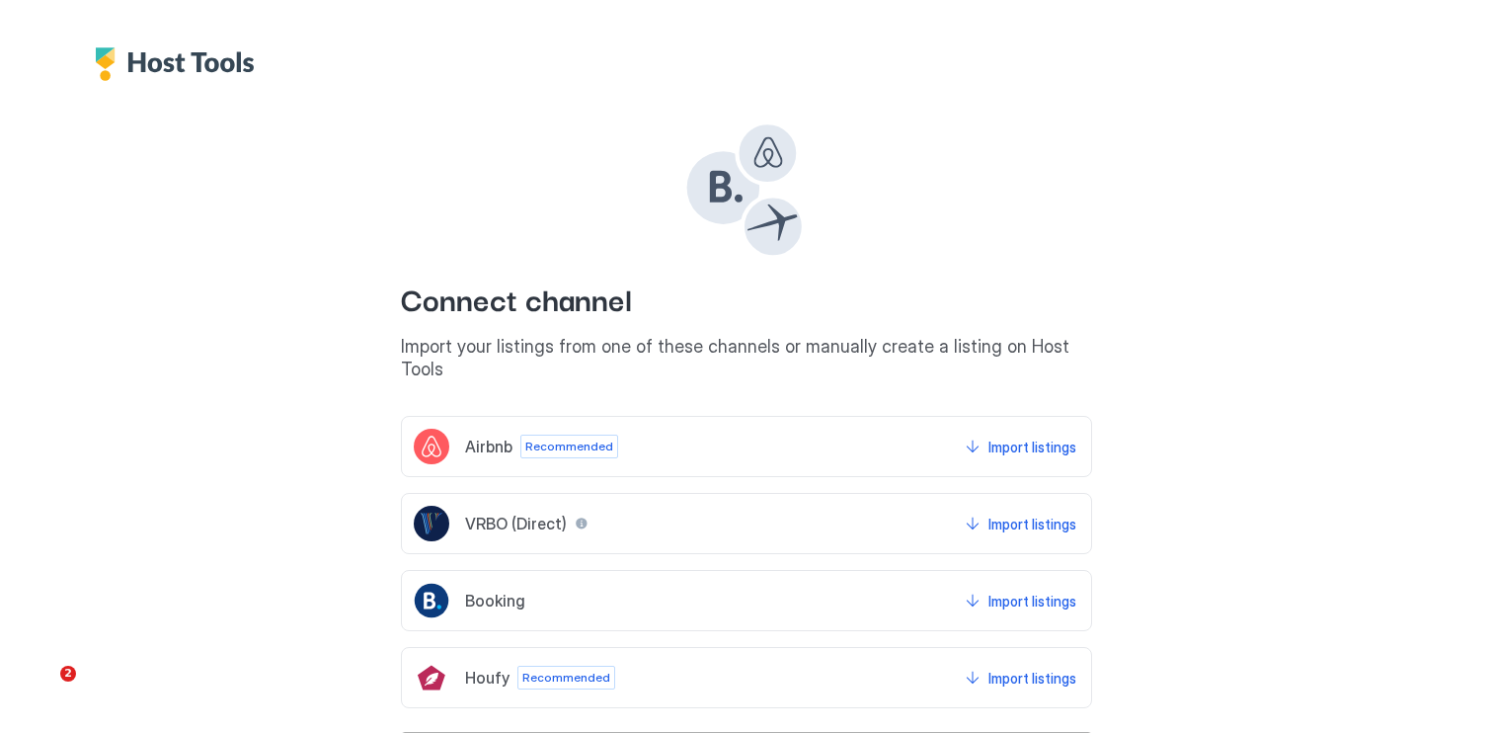
scroll to position [70, 0]
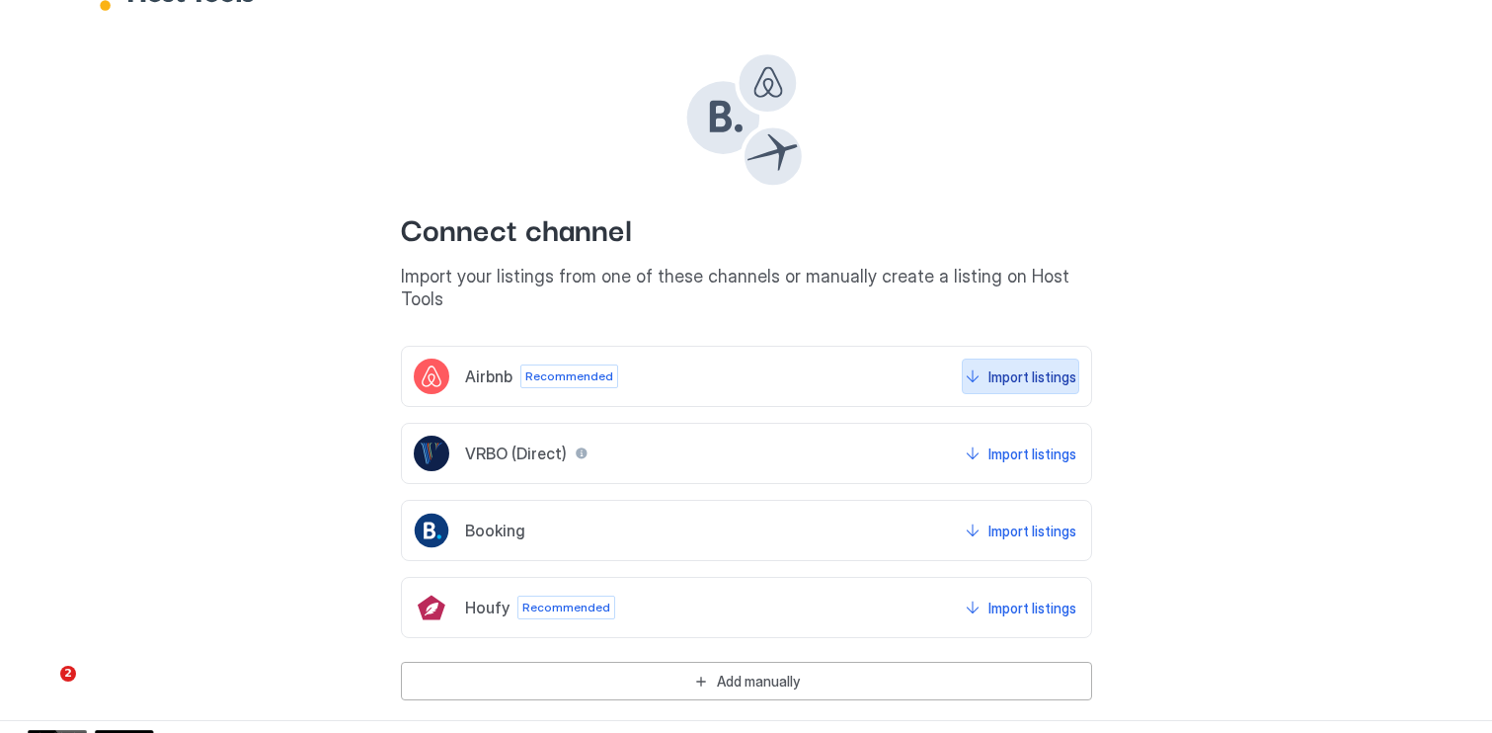
click at [1065, 366] on div "Import listings" at bounding box center [1032, 376] width 88 height 21
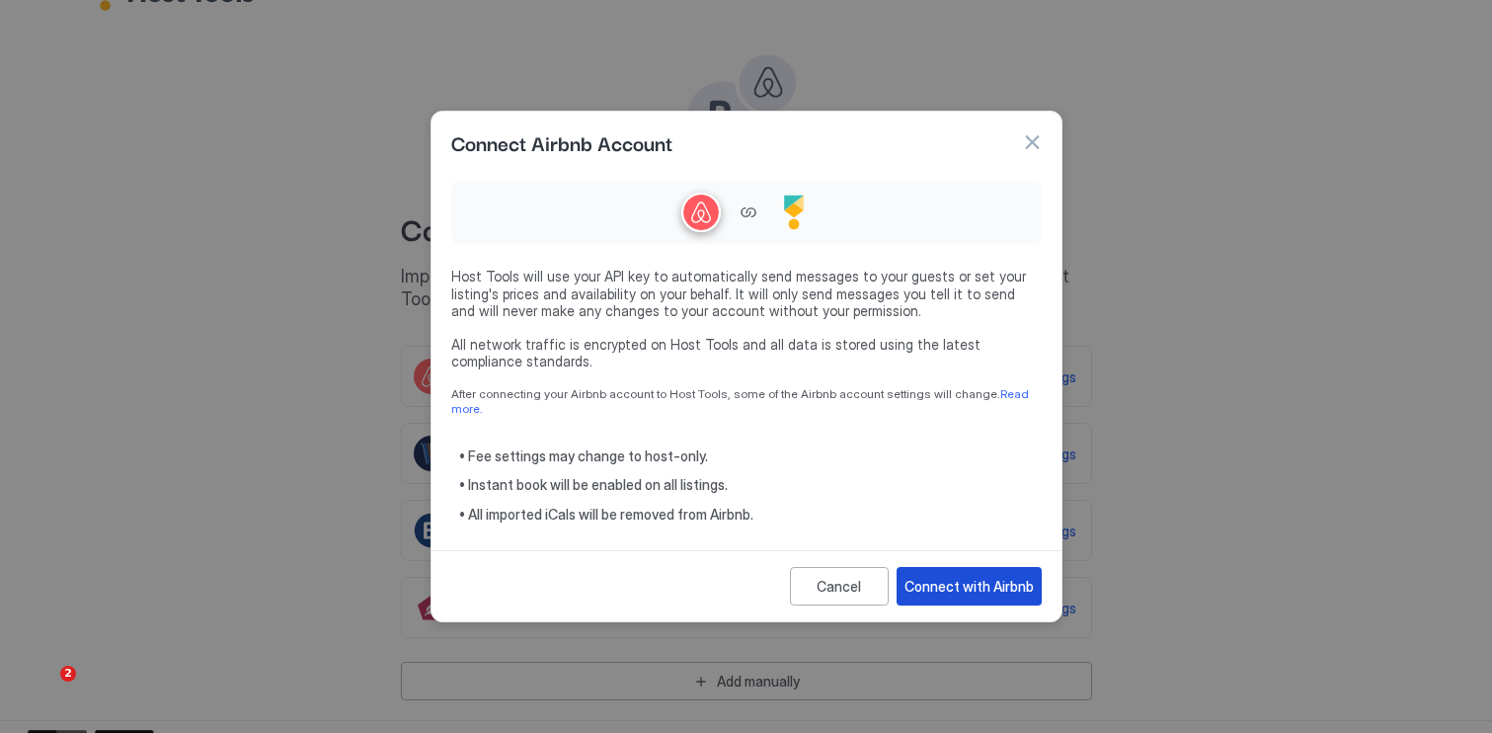
click at [981, 576] on div "Connect with Airbnb" at bounding box center [969, 586] width 129 height 21
